Goal: Task Accomplishment & Management: Manage account settings

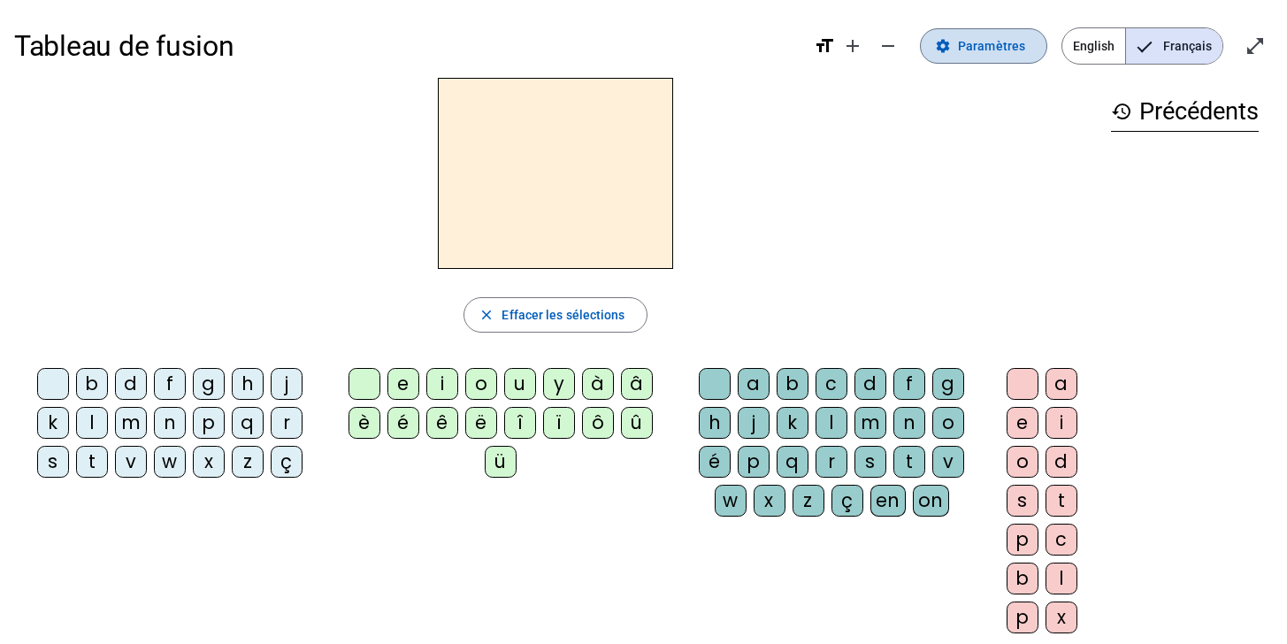
click at [996, 37] on span "Paramètres" at bounding box center [991, 45] width 67 height 21
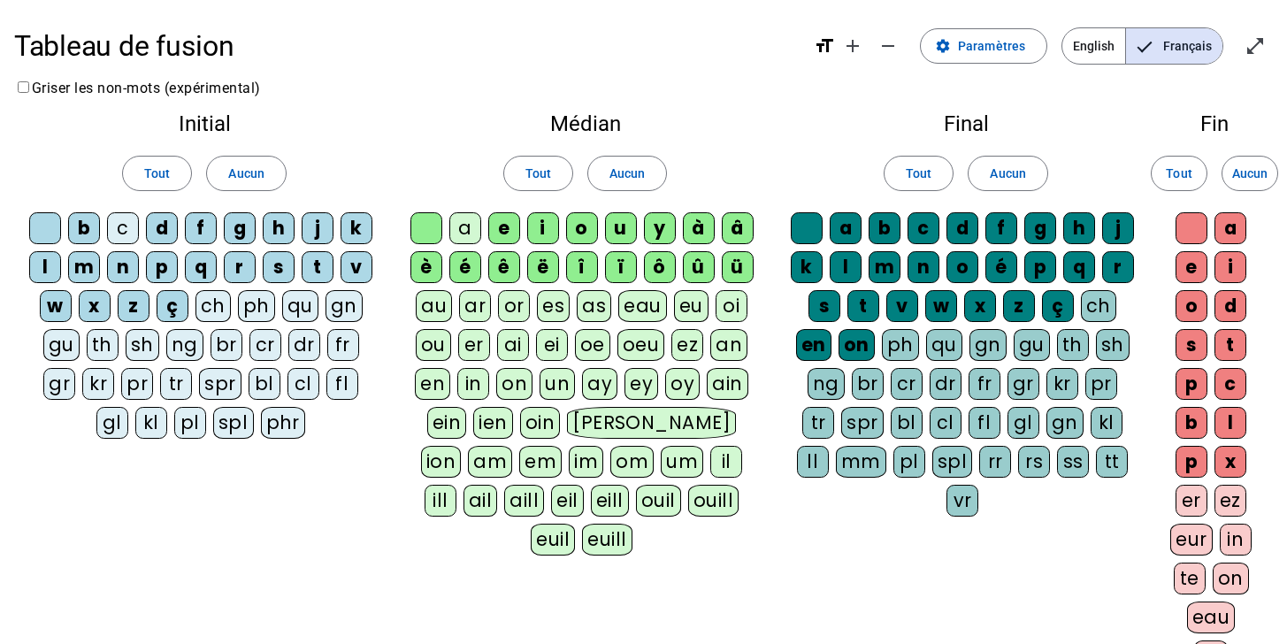
click at [177, 312] on div "ç" at bounding box center [173, 306] width 32 height 32
click at [182, 318] on div "ç" at bounding box center [173, 306] width 32 height 32
click at [149, 308] on div "z" at bounding box center [134, 306] width 32 height 32
click at [161, 308] on div "ç" at bounding box center [173, 306] width 32 height 32
click at [103, 307] on div "x" at bounding box center [95, 306] width 32 height 32
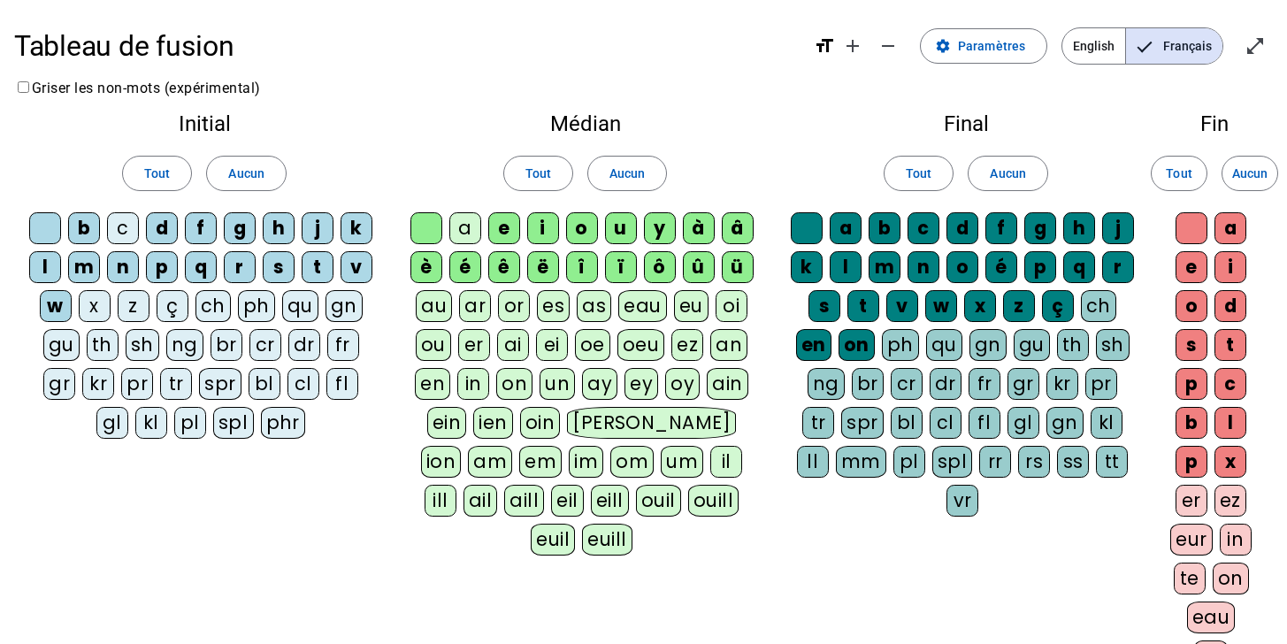
click at [69, 305] on div "w" at bounding box center [56, 306] width 32 height 32
click at [245, 180] on span "Aucun" at bounding box center [245, 173] width 35 height 21
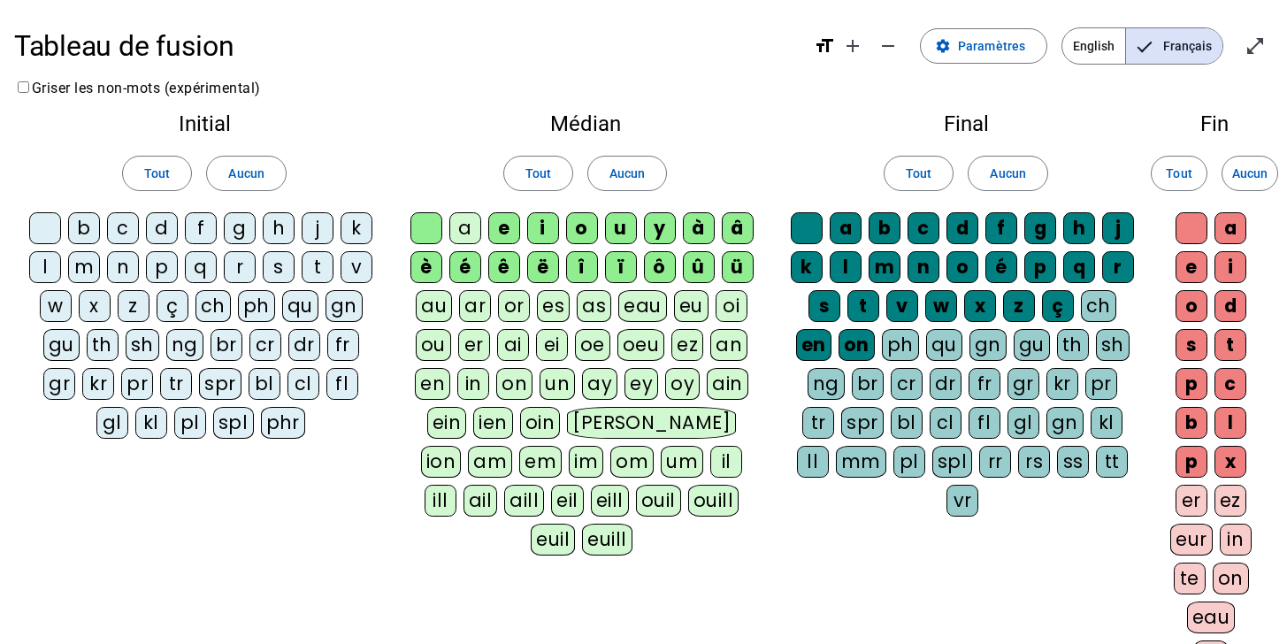
click at [45, 264] on div "l" at bounding box center [45, 267] width 32 height 32
click at [622, 172] on span "Aucun" at bounding box center [626, 173] width 35 height 21
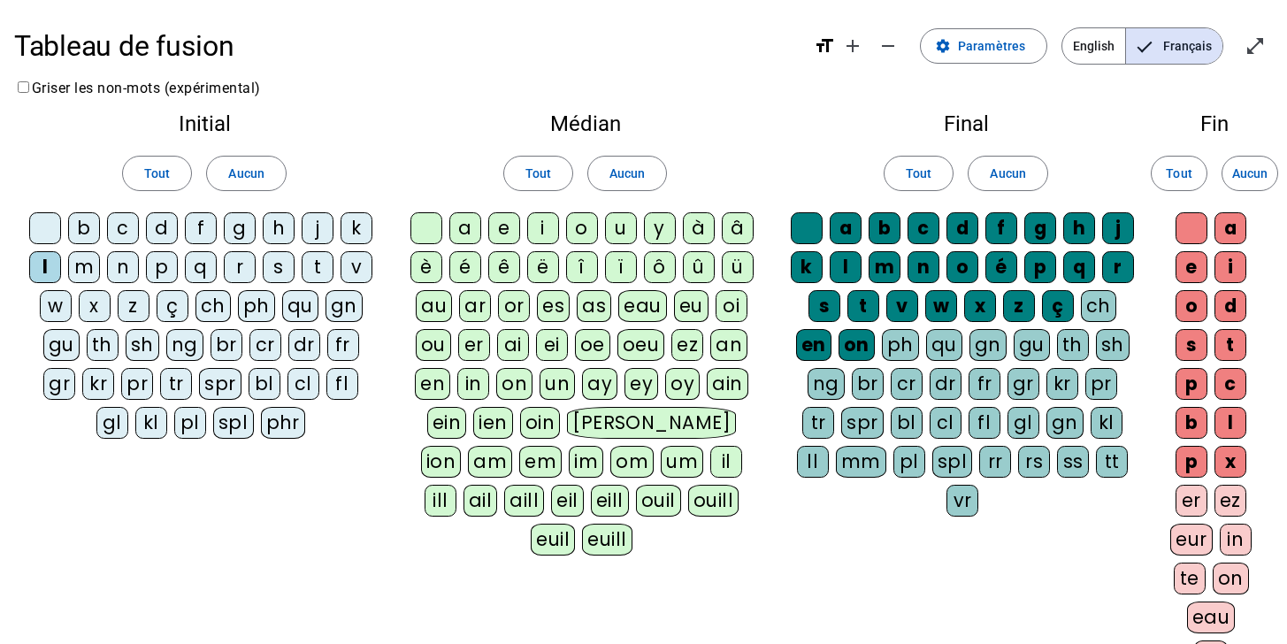
click at [471, 219] on div "a" at bounding box center [465, 228] width 32 height 32
drag, startPoint x: 976, startPoint y: 243, endPoint x: 983, endPoint y: 165, distance: 78.2
click at [976, 242] on letter-bubble "d" at bounding box center [965, 231] width 39 height 39
click at [1004, 175] on span "Aucun" at bounding box center [1007, 173] width 35 height 21
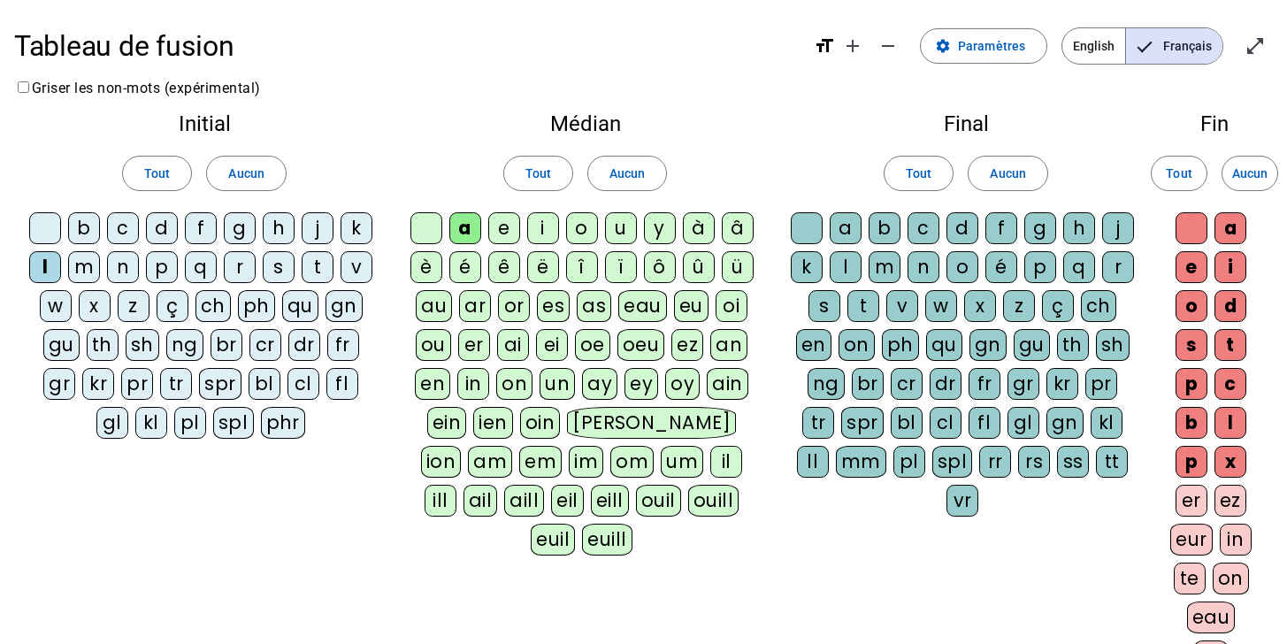
click at [808, 216] on div at bounding box center [807, 228] width 32 height 32
click at [425, 225] on div at bounding box center [426, 228] width 32 height 32
click at [42, 226] on div at bounding box center [45, 228] width 32 height 32
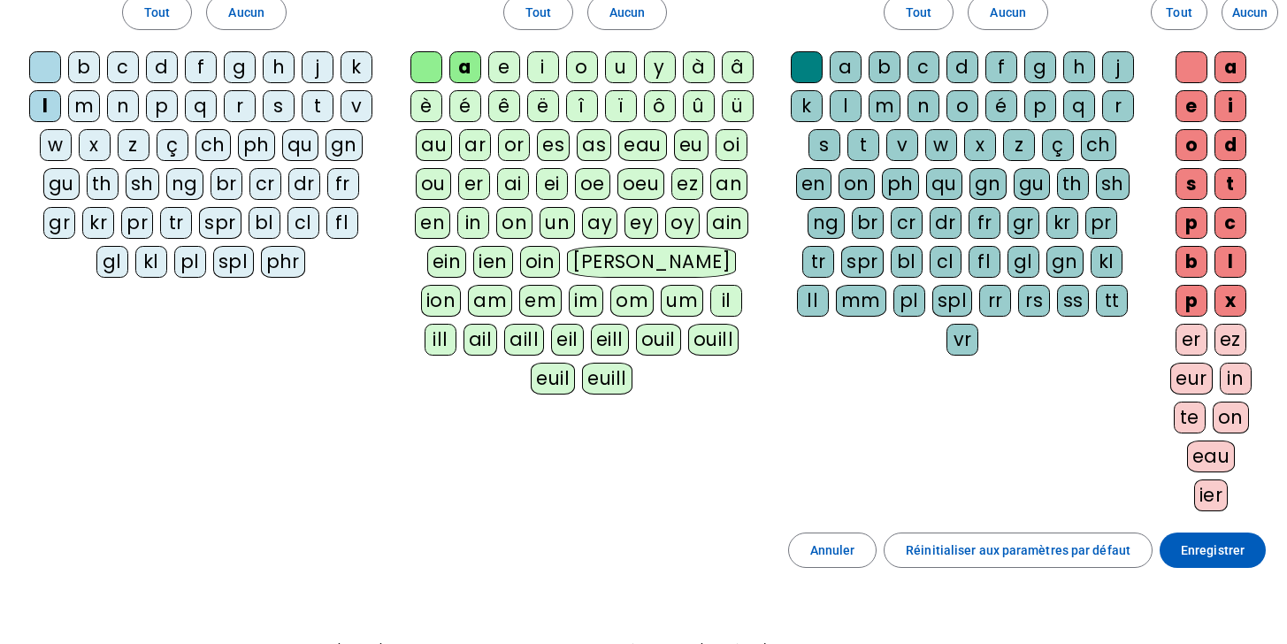
scroll to position [178, 0]
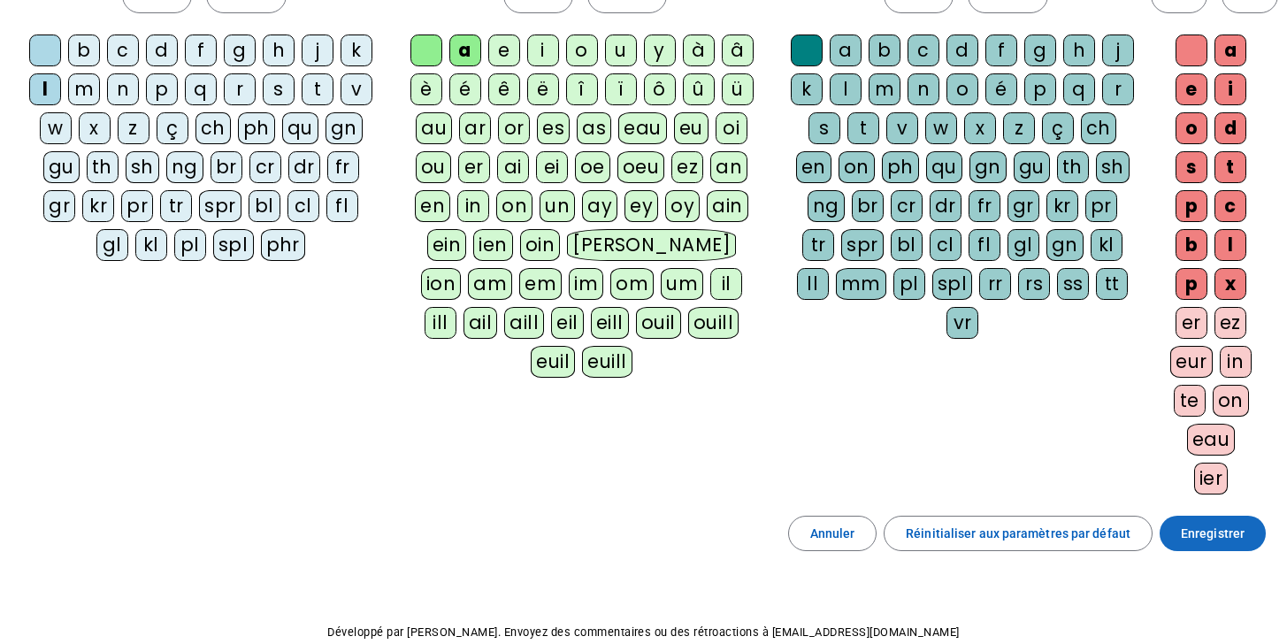
click at [1214, 532] on span "Enregistrer" at bounding box center [1213, 533] width 64 height 21
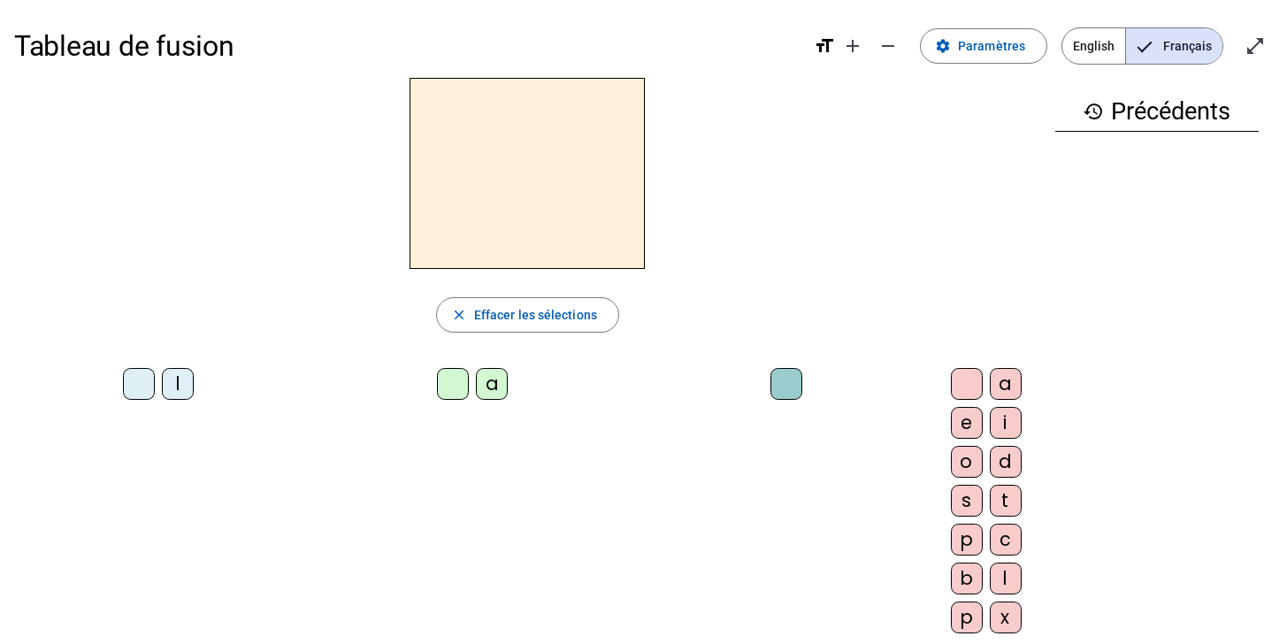
click at [162, 375] on div "l" at bounding box center [178, 384] width 32 height 32
click at [476, 385] on div "a" at bounding box center [492, 384] width 32 height 32
click at [162, 383] on div "l" at bounding box center [178, 384] width 32 height 32
click at [162, 373] on div "l" at bounding box center [178, 384] width 32 height 32
click at [123, 379] on div at bounding box center [139, 384] width 32 height 32
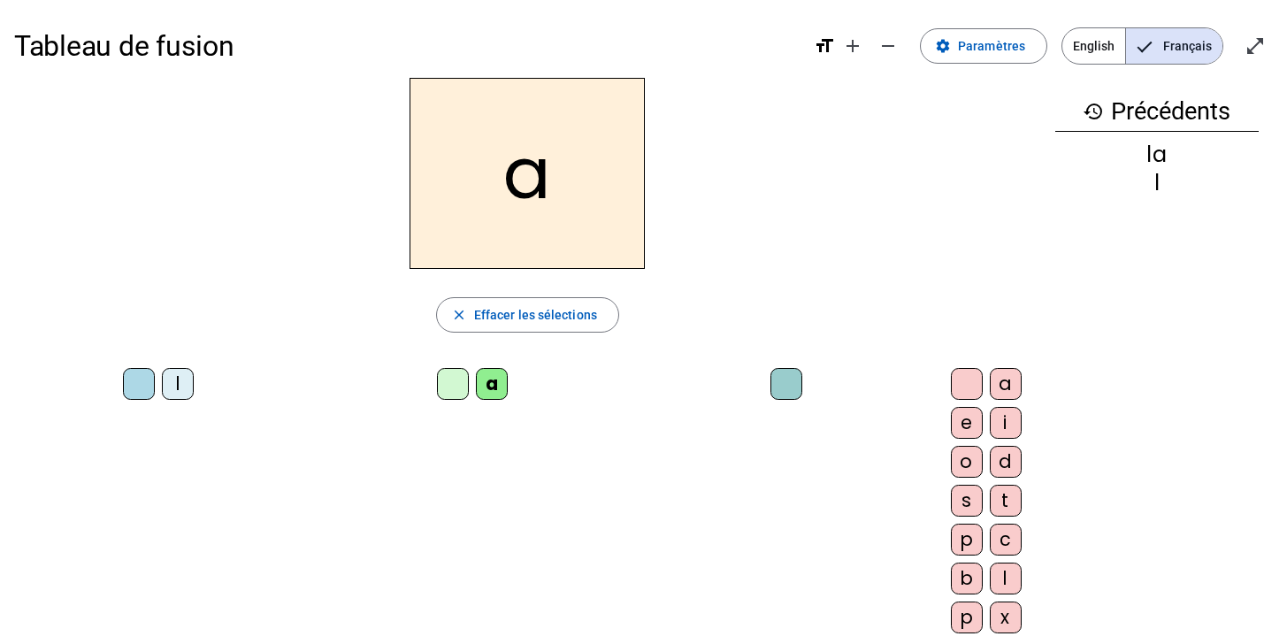
click at [162, 376] on div "l" at bounding box center [178, 384] width 32 height 32
click at [437, 391] on div at bounding box center [453, 384] width 32 height 32
click at [123, 380] on div at bounding box center [139, 384] width 32 height 32
